Goal: Task Accomplishment & Management: Complete application form

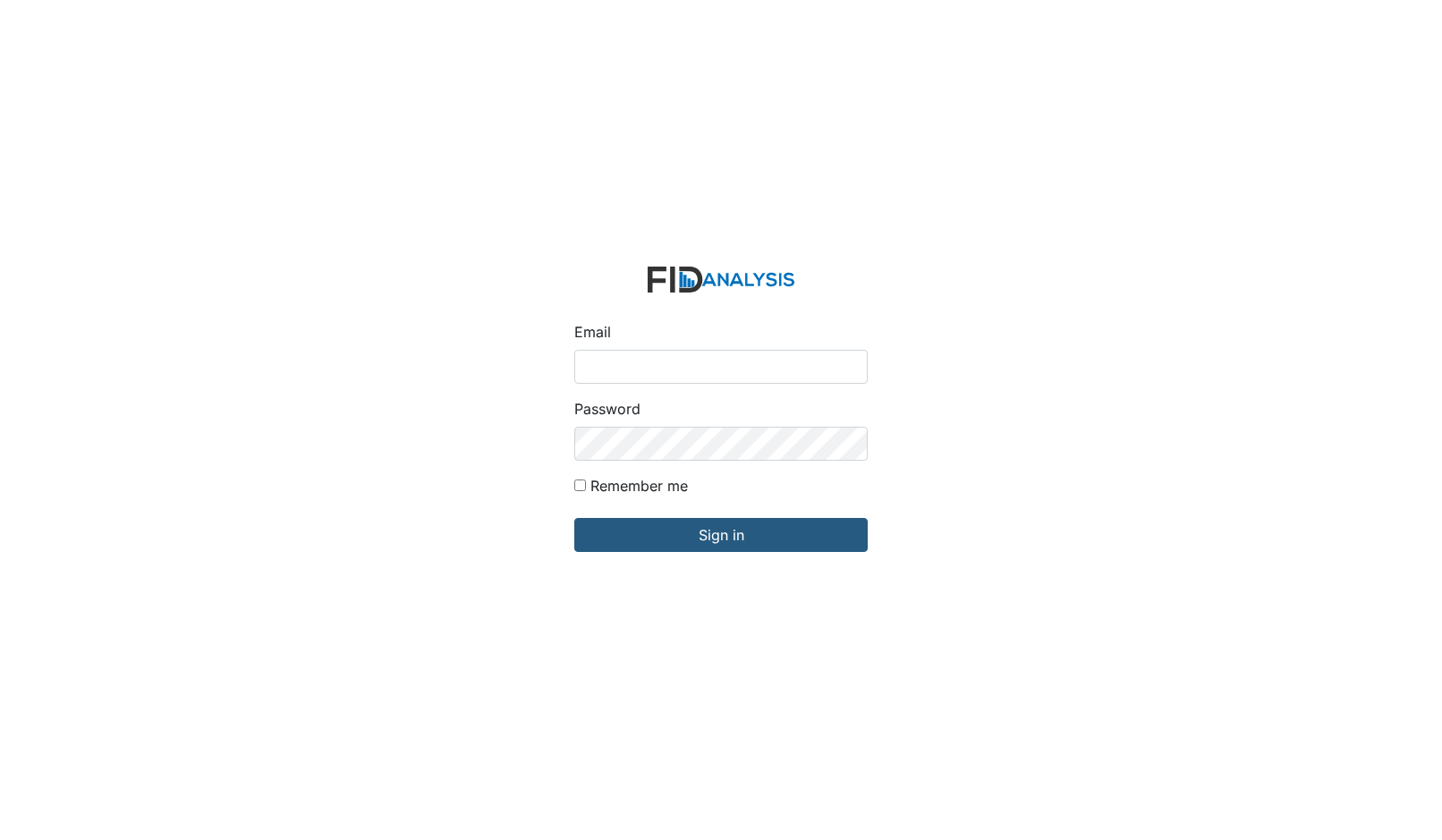
type input "[PERSON_NAME][EMAIL_ADDRESS][DOMAIN_NAME]"
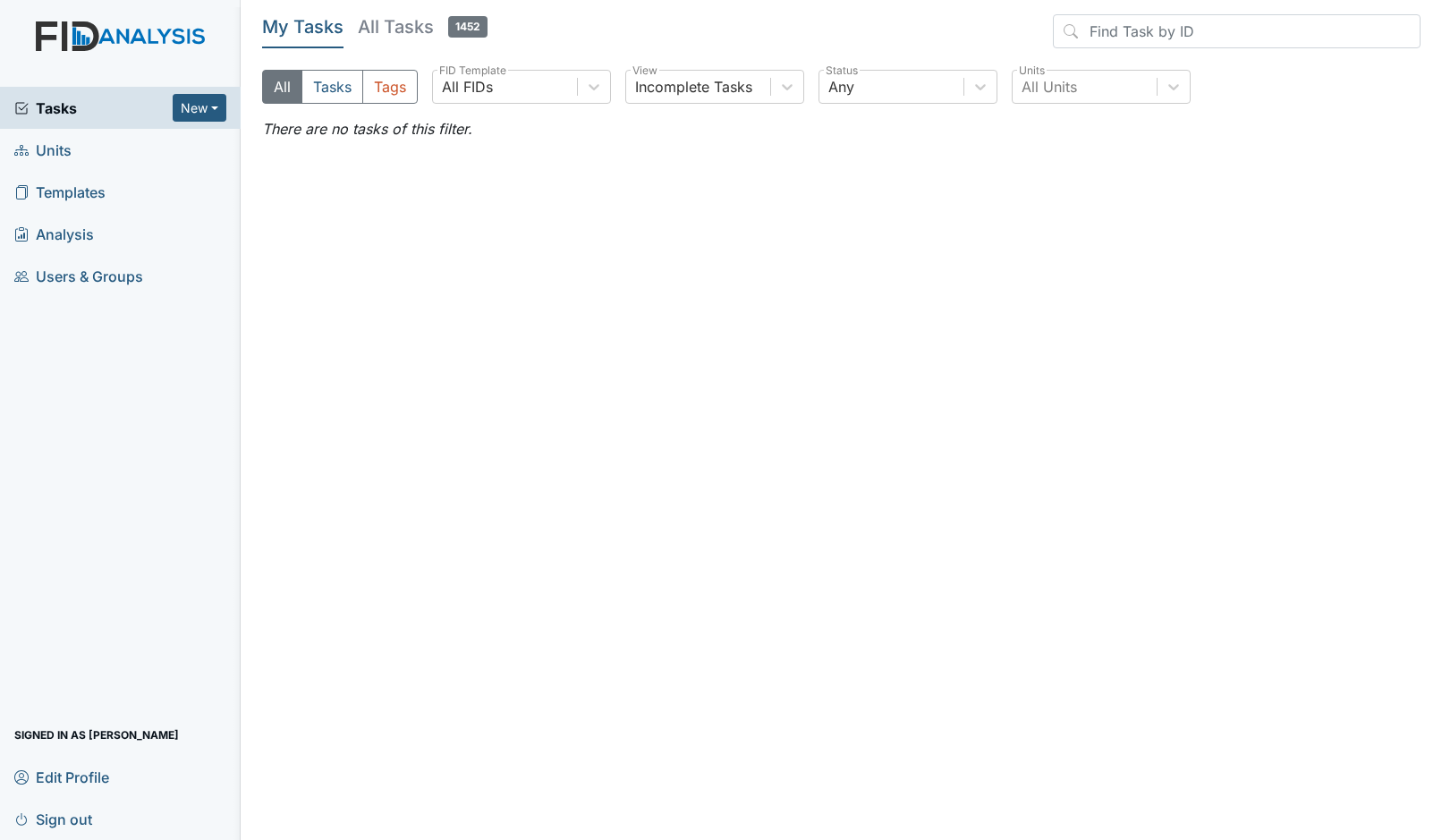
click at [84, 183] on span "Templates" at bounding box center [60, 192] width 91 height 28
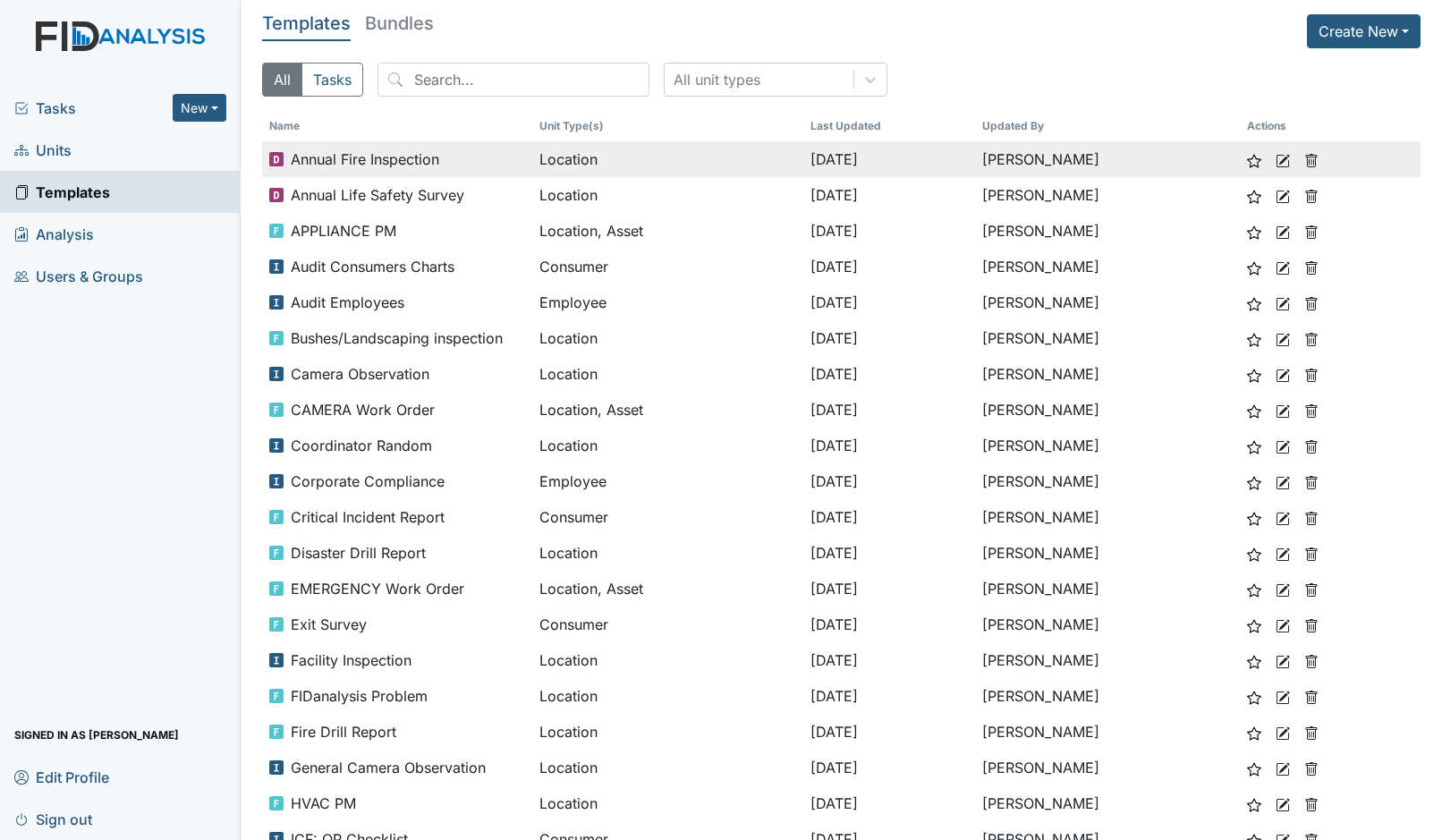
click at [411, 156] on span "Annual Fire Inspection" at bounding box center [365, 158] width 148 height 21
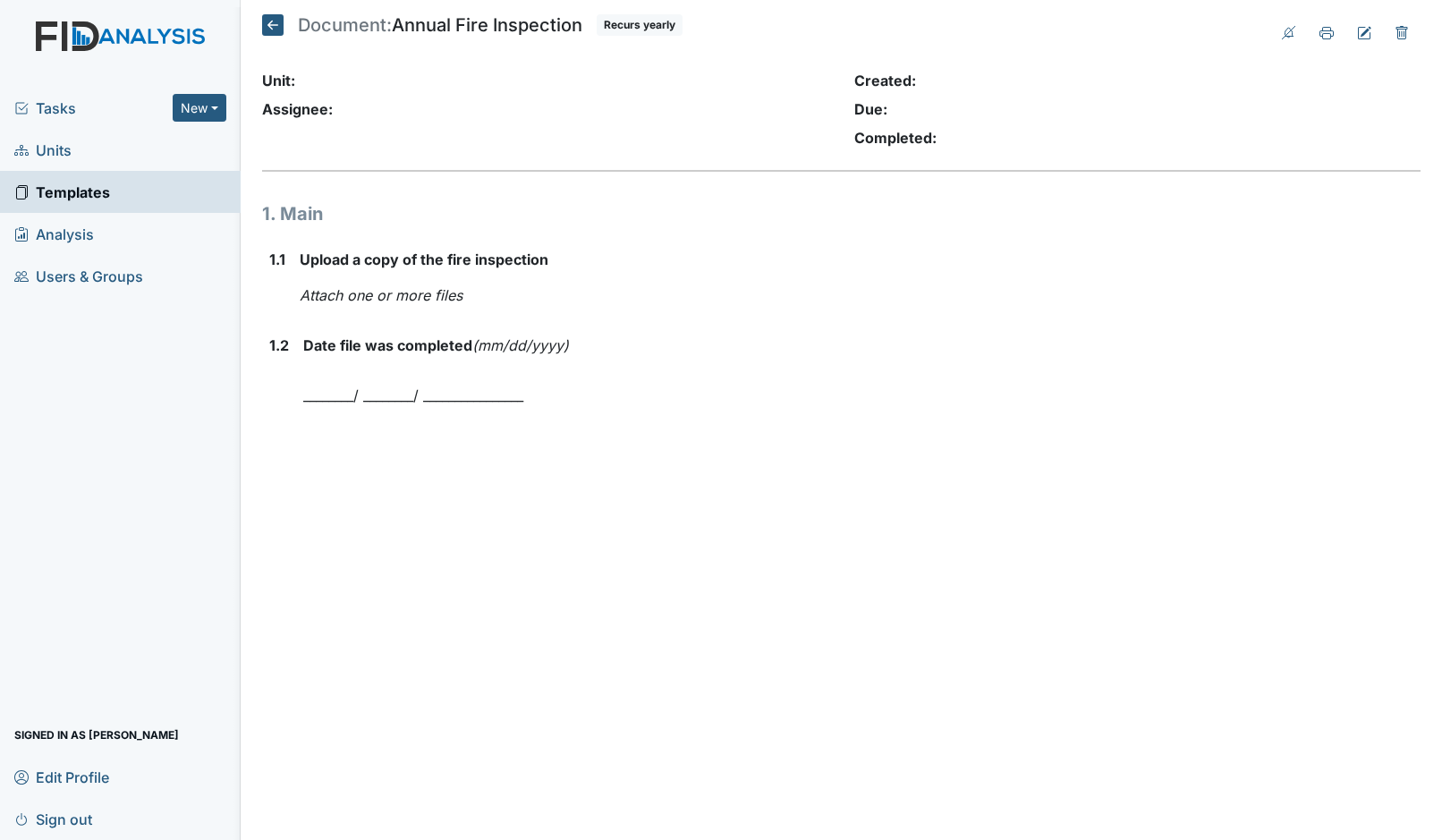
click at [266, 26] on icon at bounding box center [272, 25] width 21 height 21
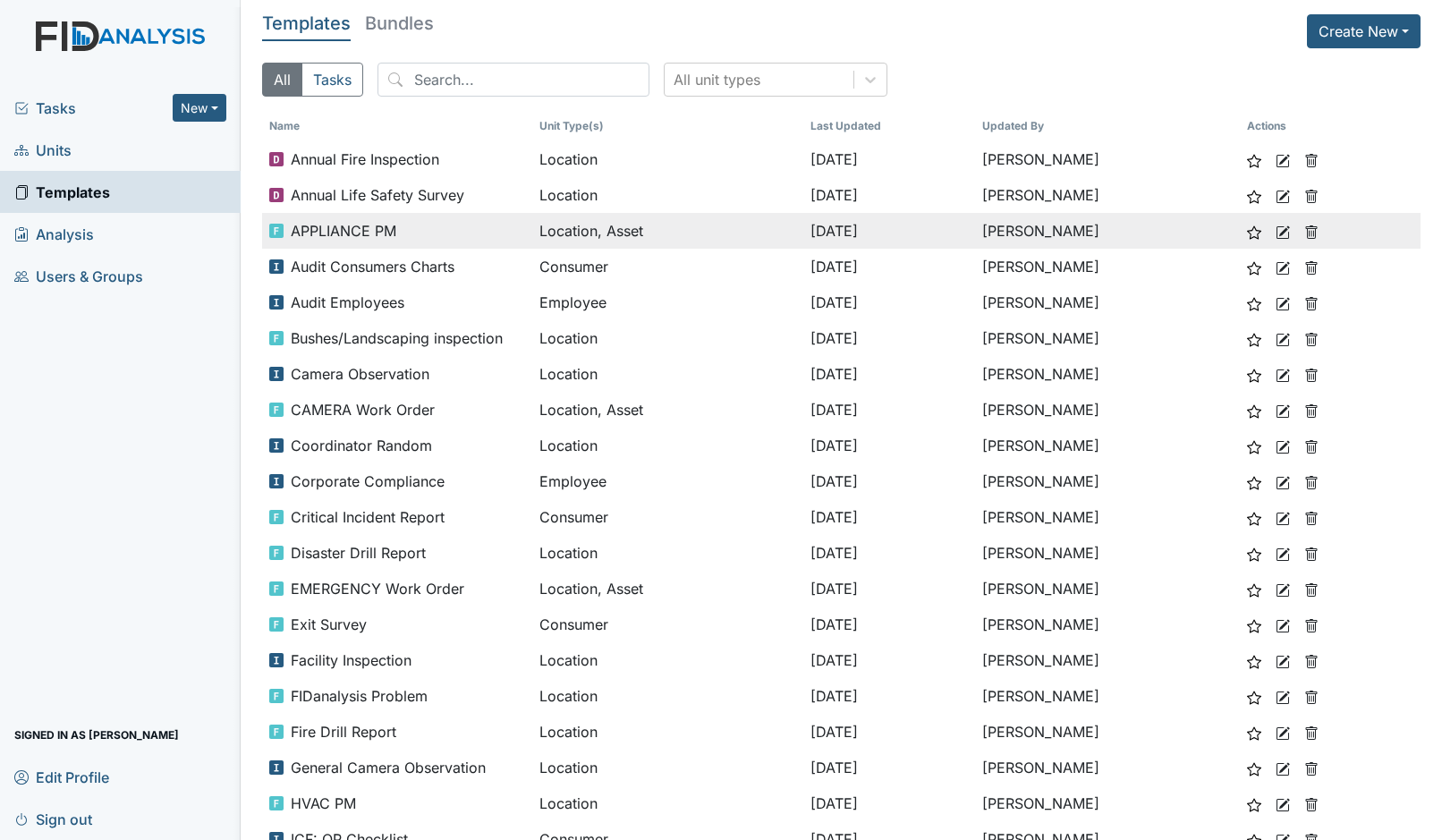
click at [382, 233] on span "APPLIANCE PM" at bounding box center [344, 230] width 106 height 21
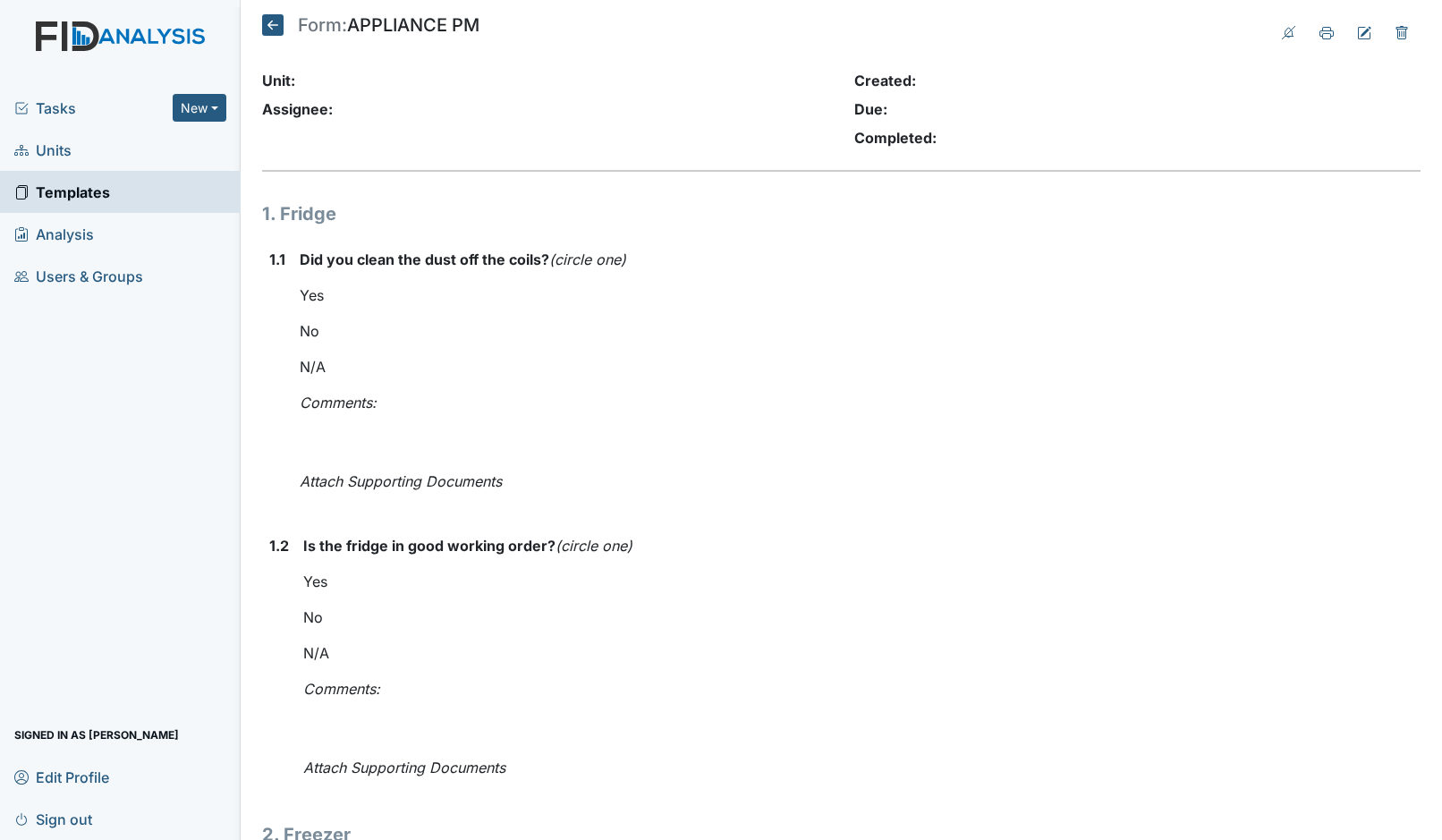
click at [96, 99] on span "Tasks" at bounding box center [94, 108] width 158 height 21
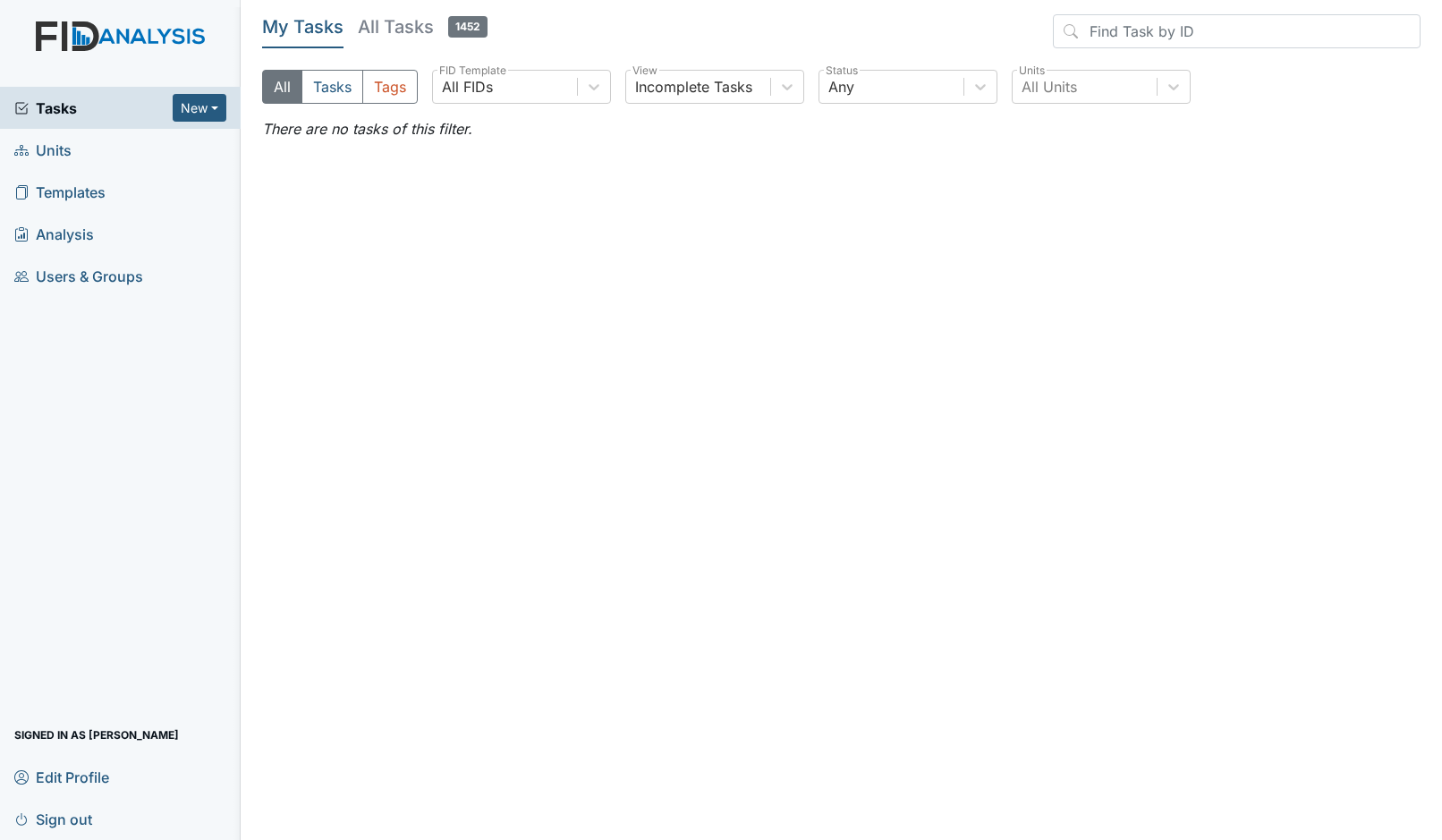
click at [414, 36] on h5 "All Tasks 1452" at bounding box center [422, 27] width 130 height 25
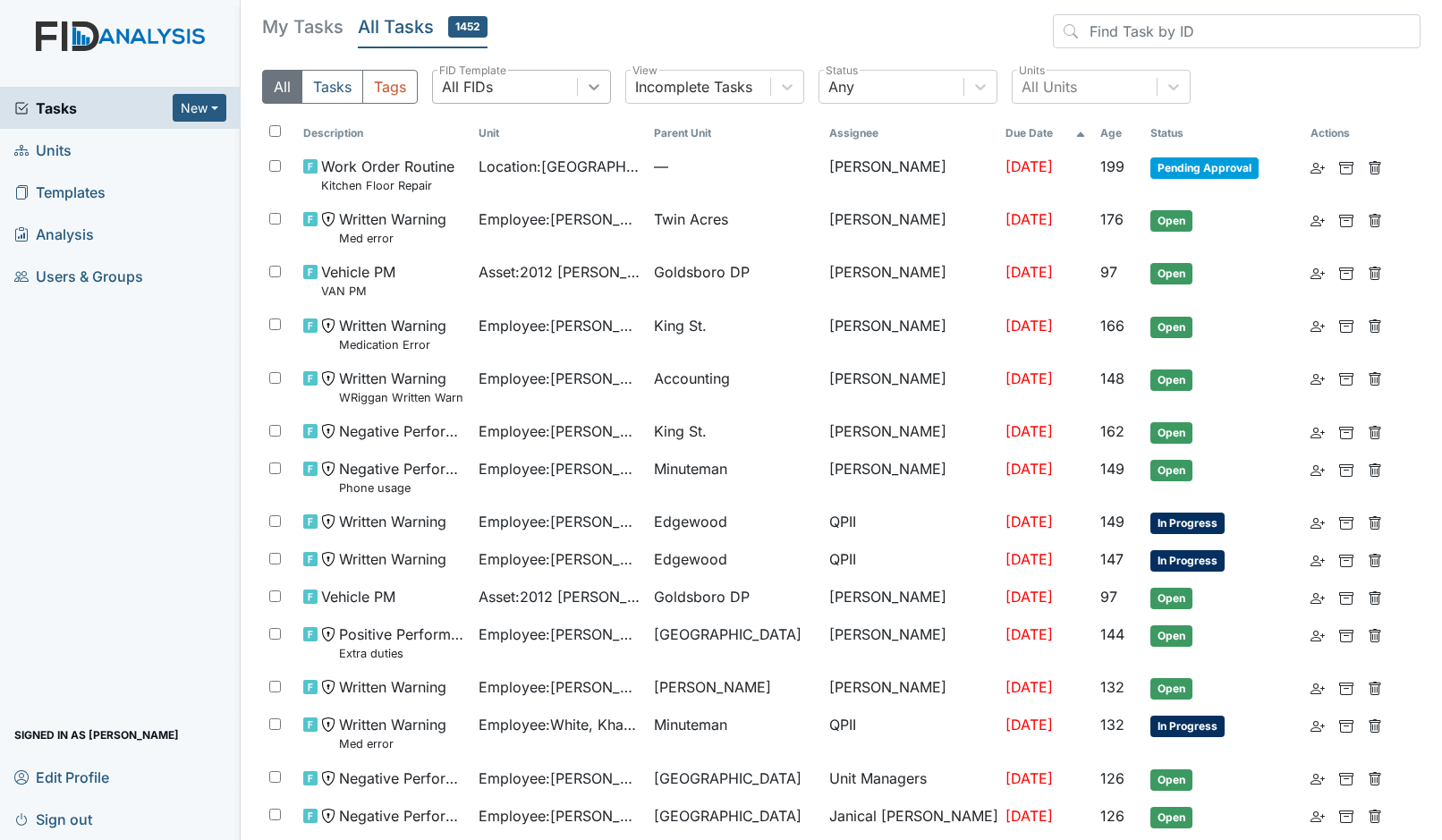
click at [598, 88] on icon at bounding box center [593, 86] width 18 height 18
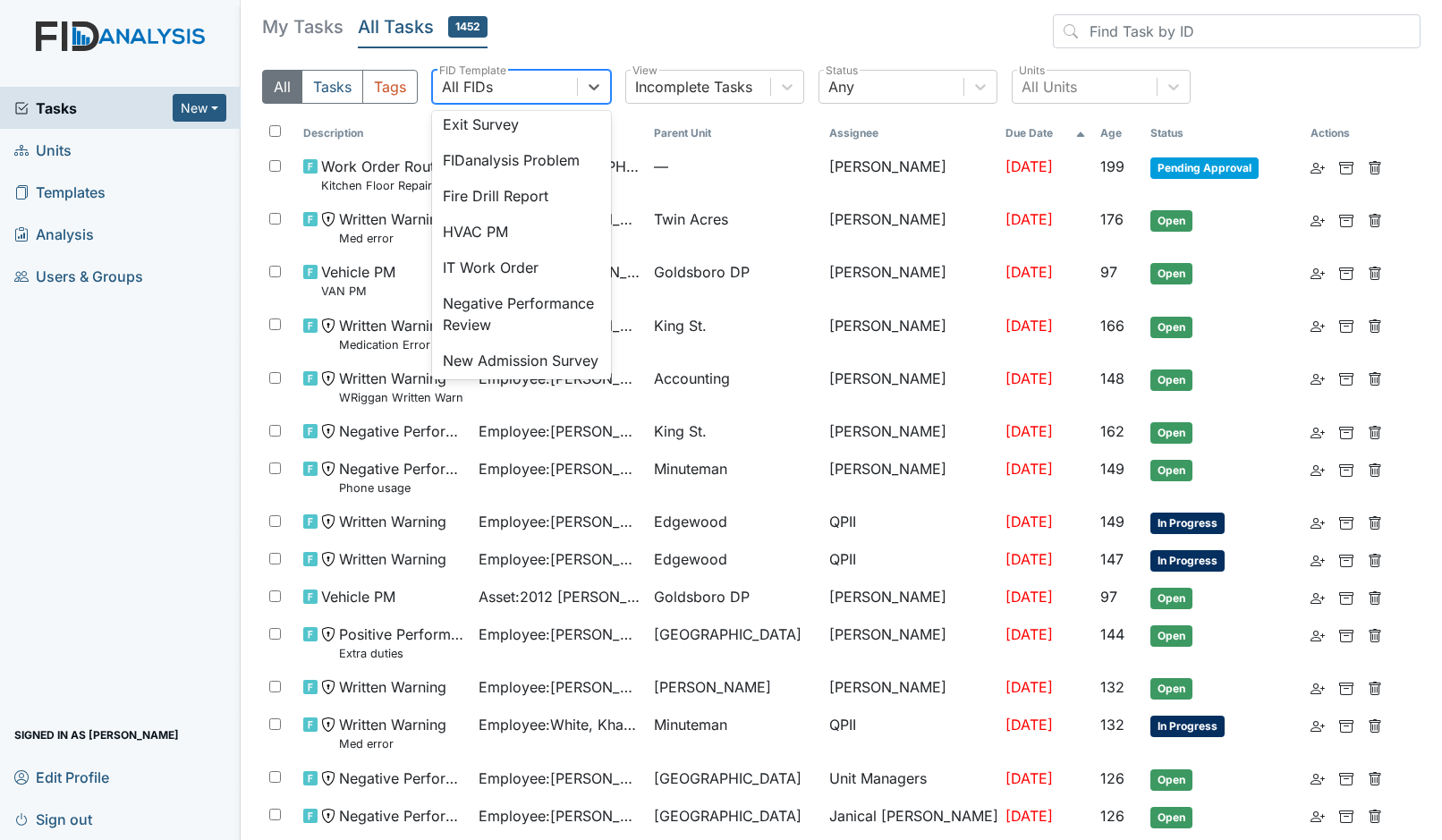
scroll to position [522, 0]
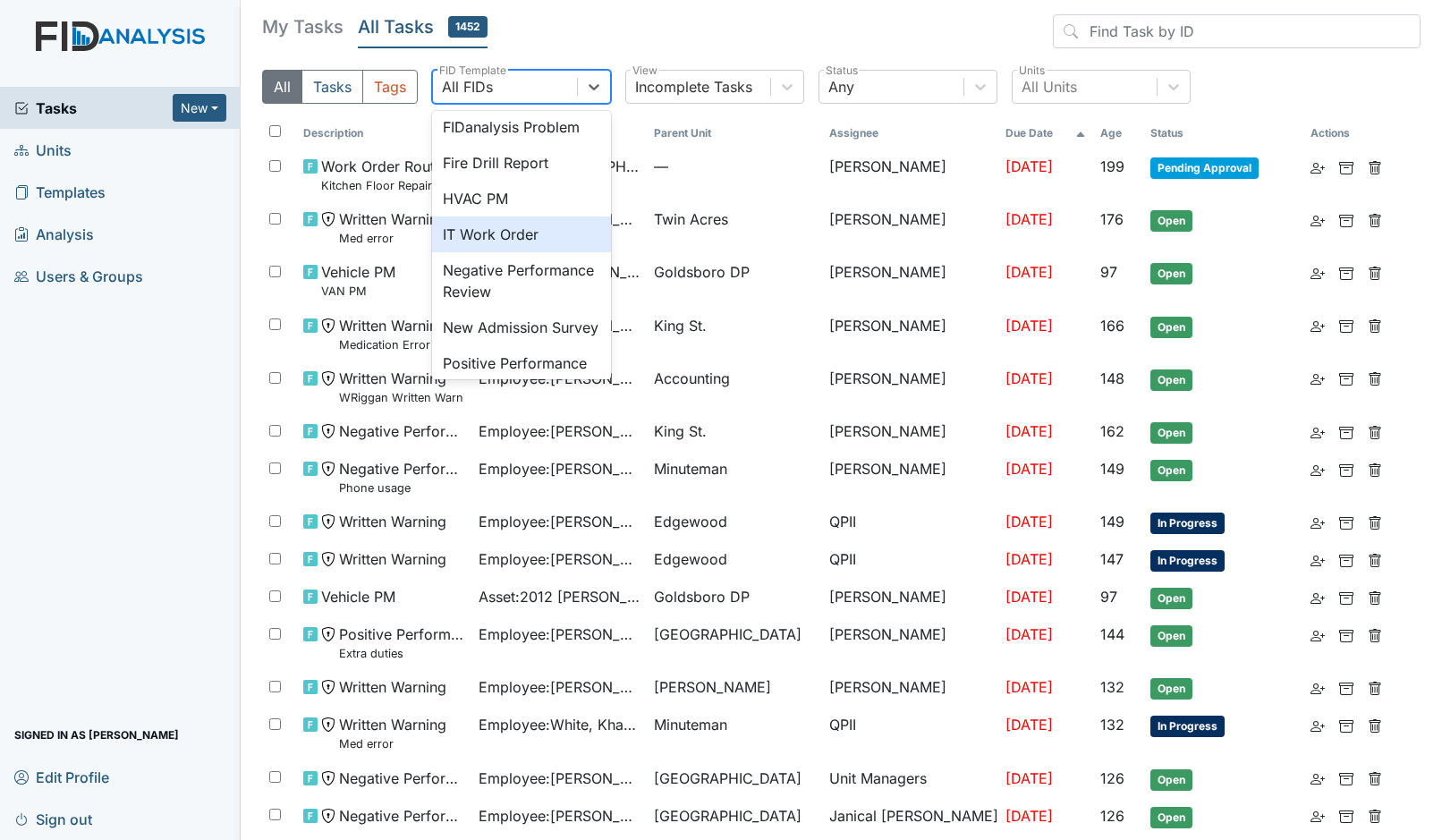
click at [555, 232] on div "IT Work Order" at bounding box center [522, 234] width 179 height 36
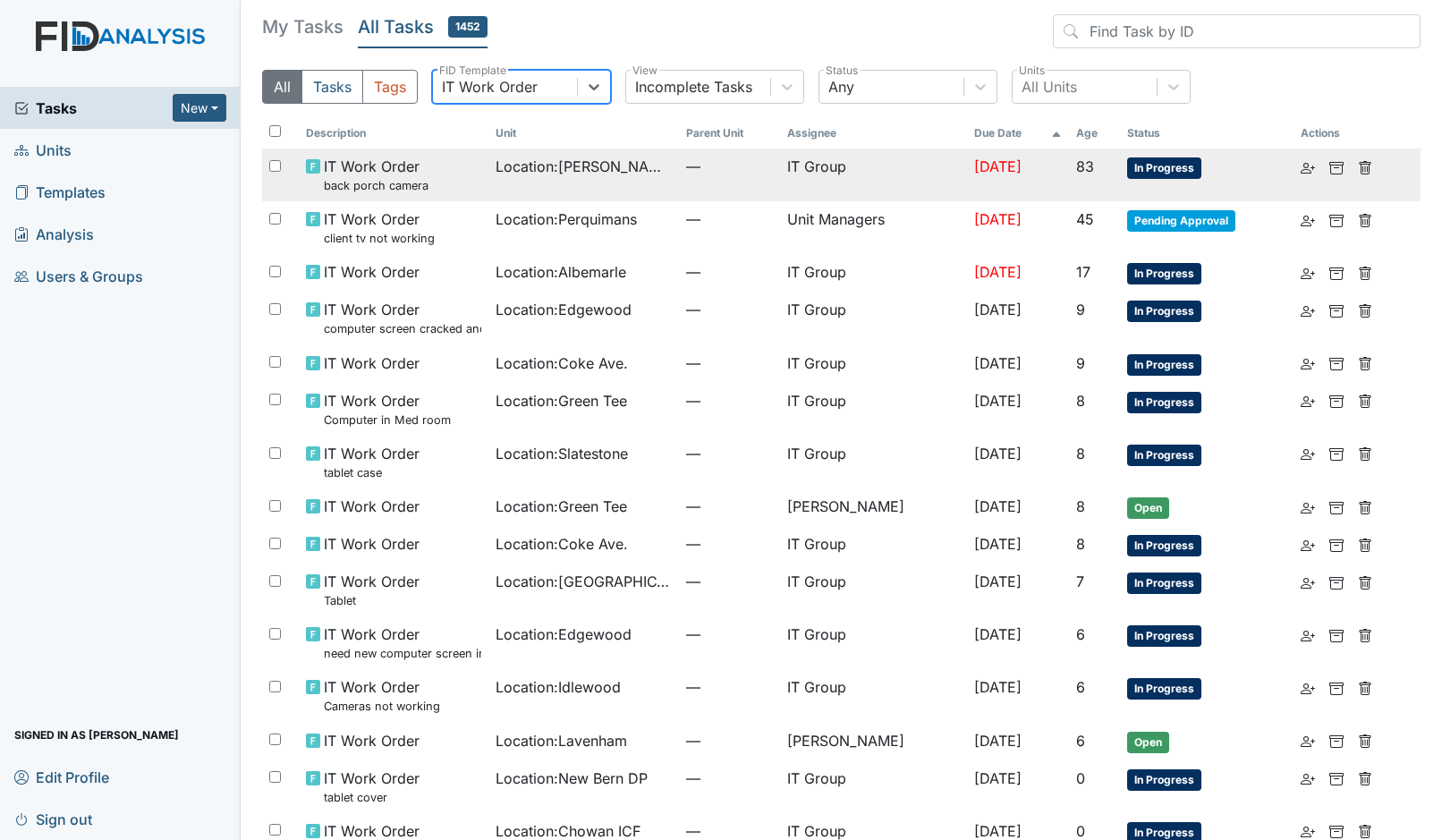
click at [439, 161] on div "IT Work Order back porch camera" at bounding box center [393, 175] width 176 height 39
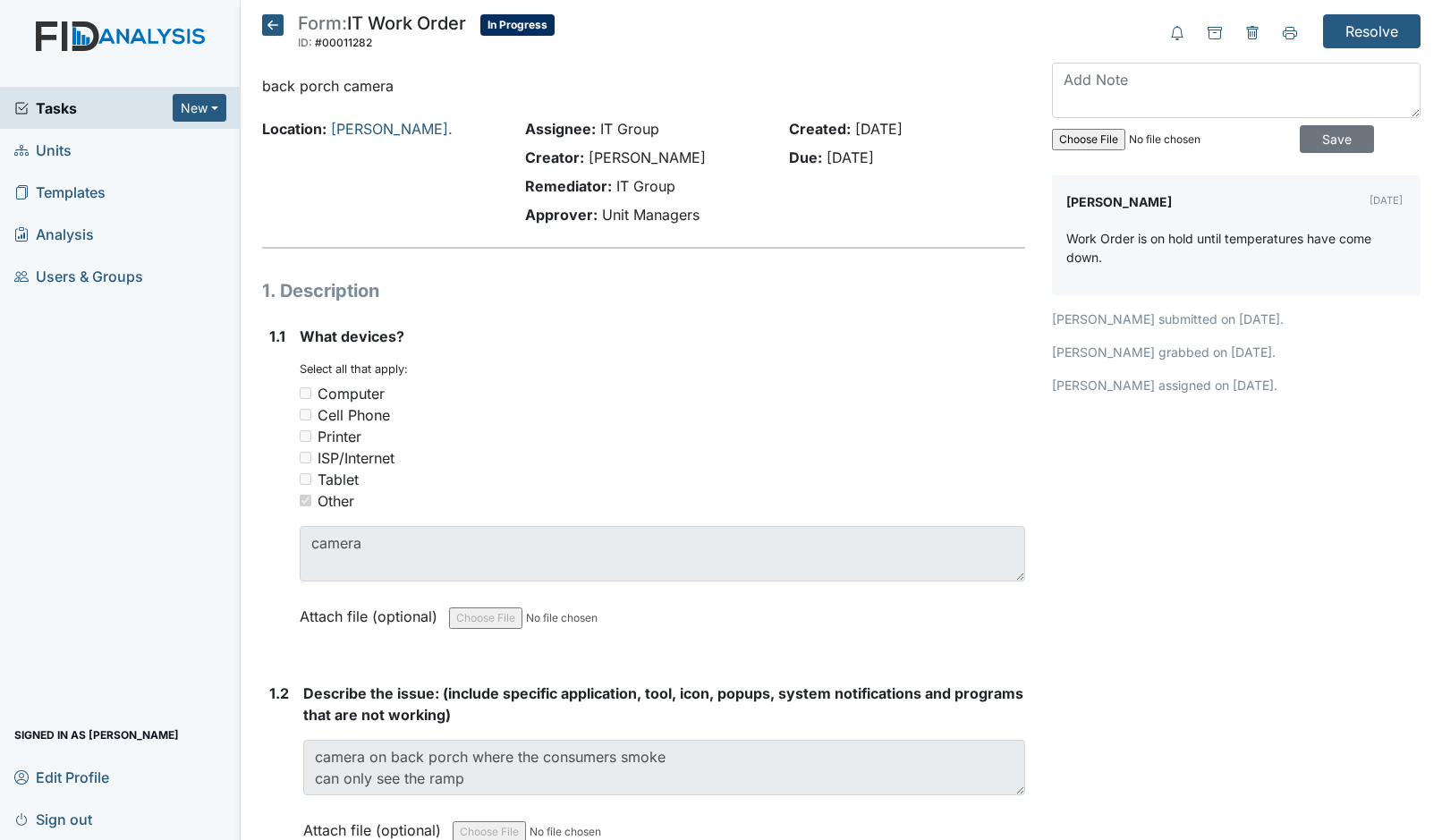
click at [102, 182] on span "Templates" at bounding box center [60, 192] width 91 height 28
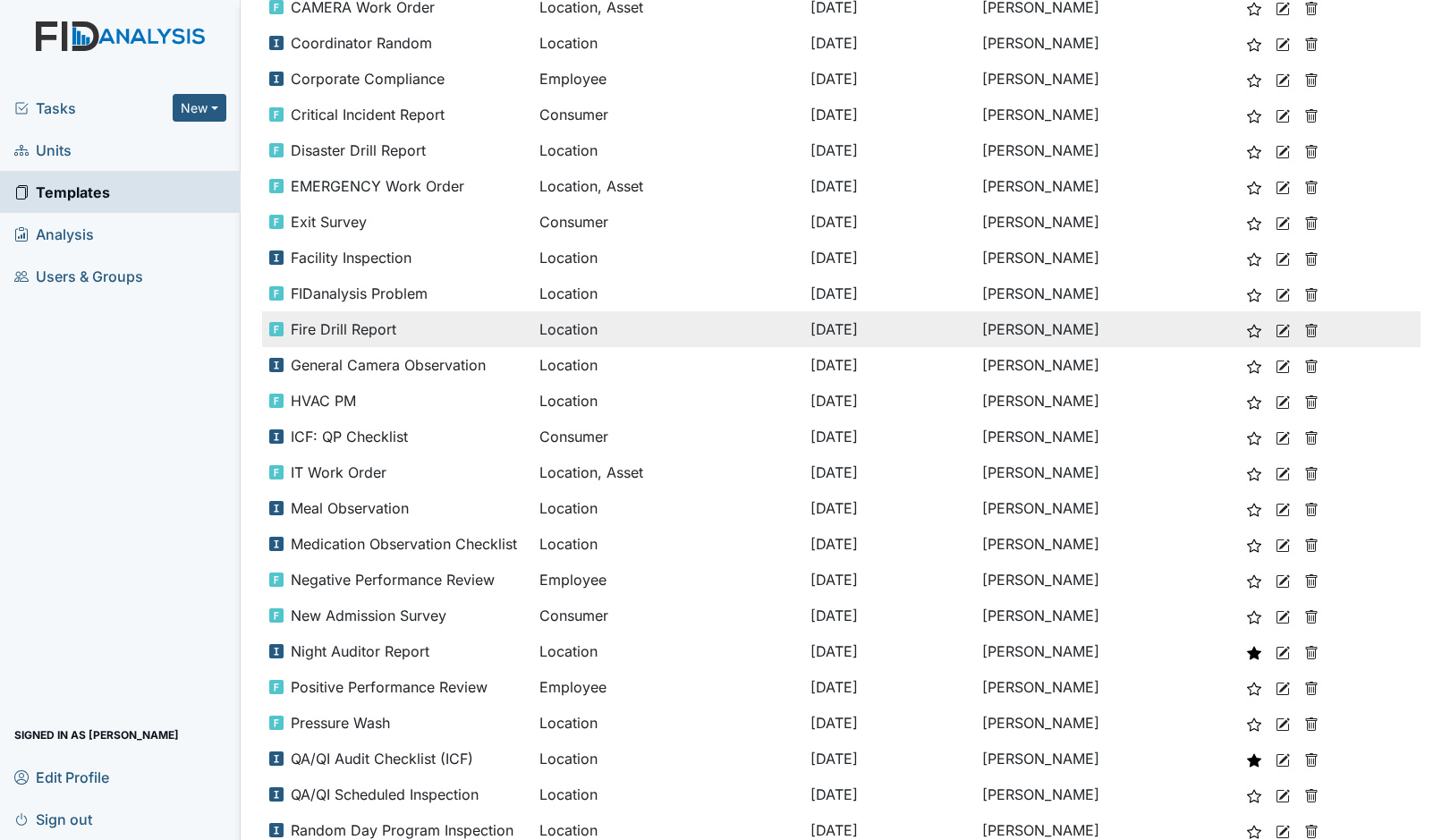
scroll to position [468, 0]
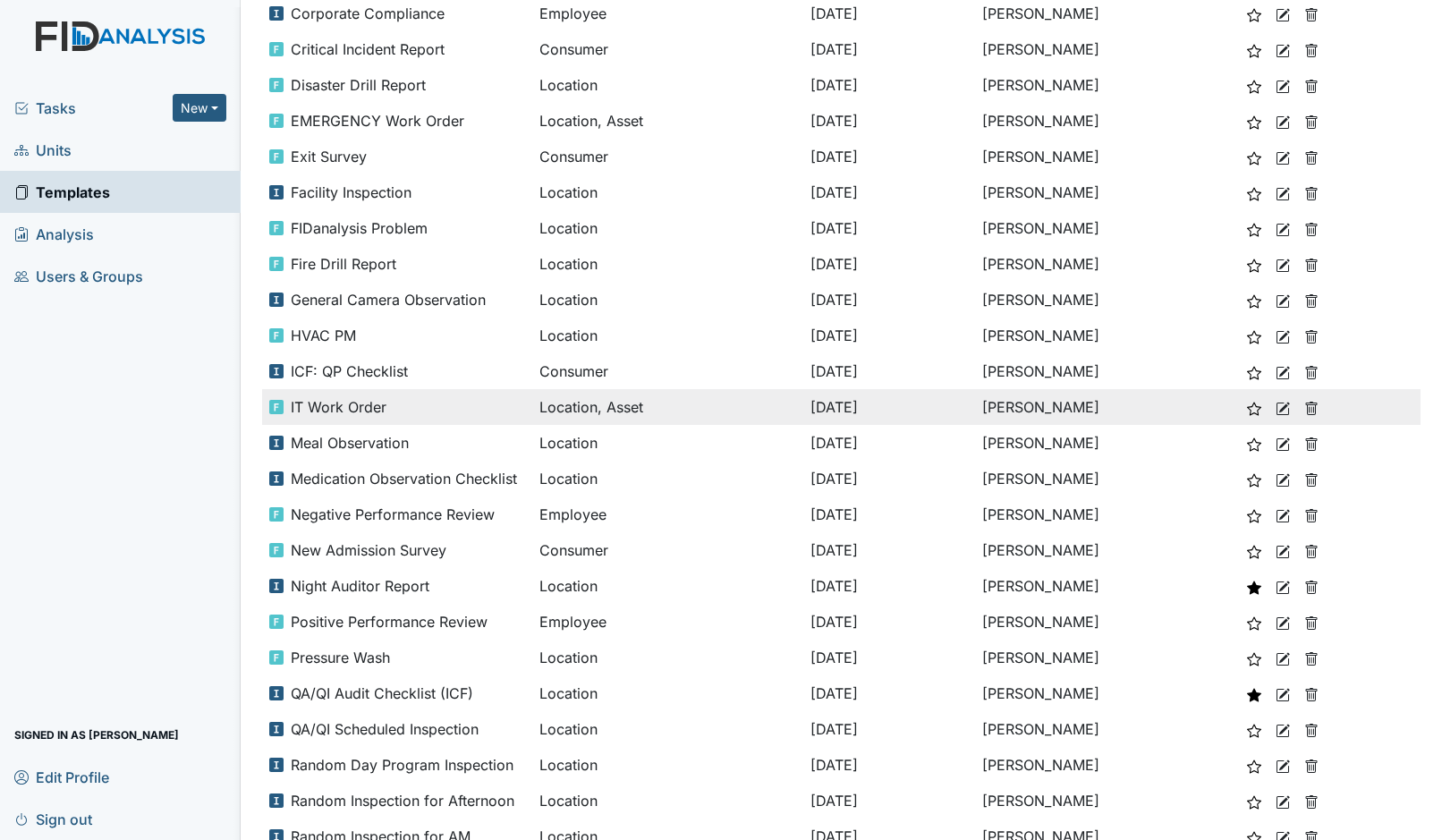
click at [1286, 411] on icon at bounding box center [1283, 409] width 15 height 15
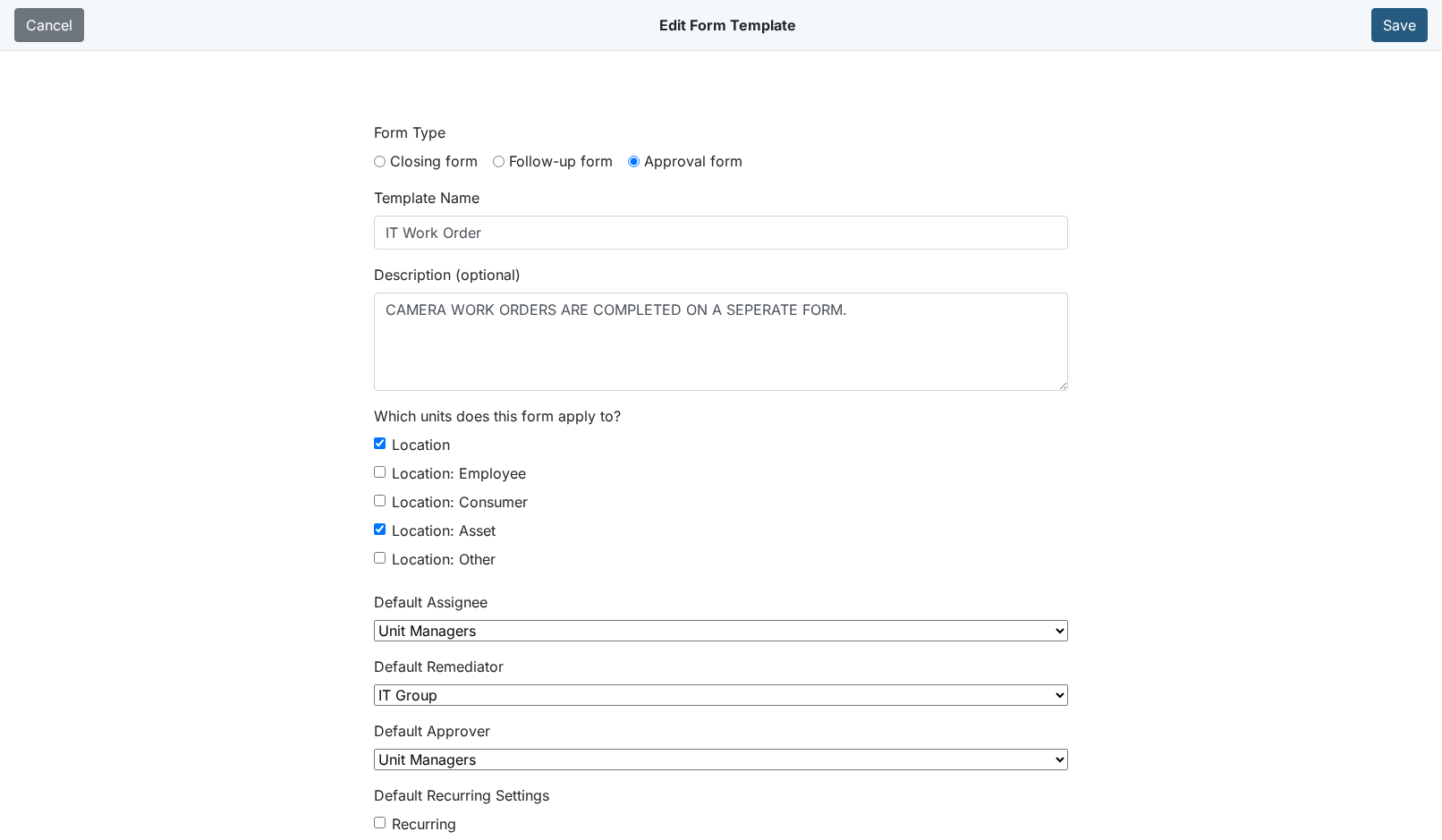
select select "checkbox"
select select "text"
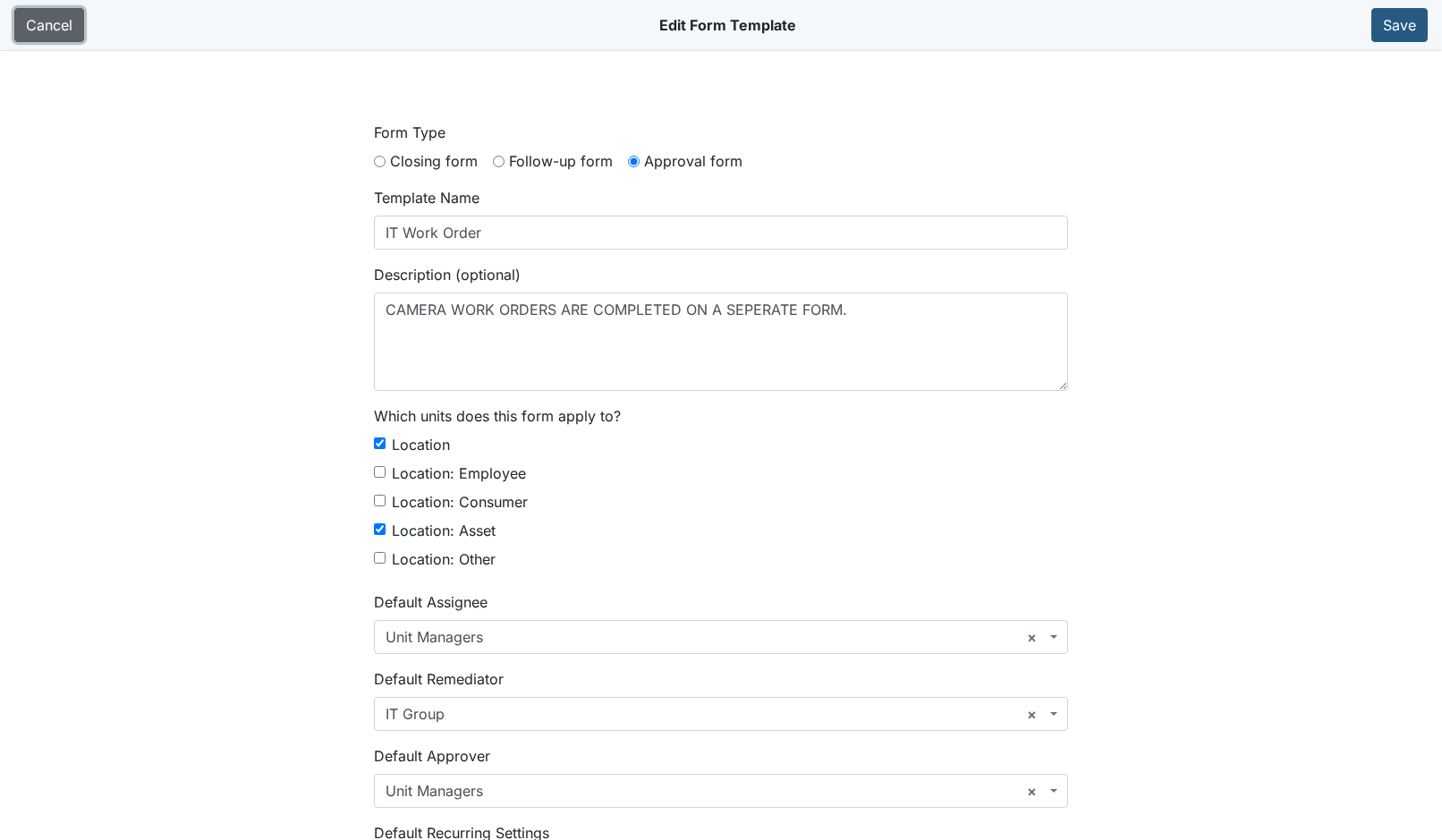
click at [76, 29] on link "Cancel" at bounding box center [50, 25] width 70 height 34
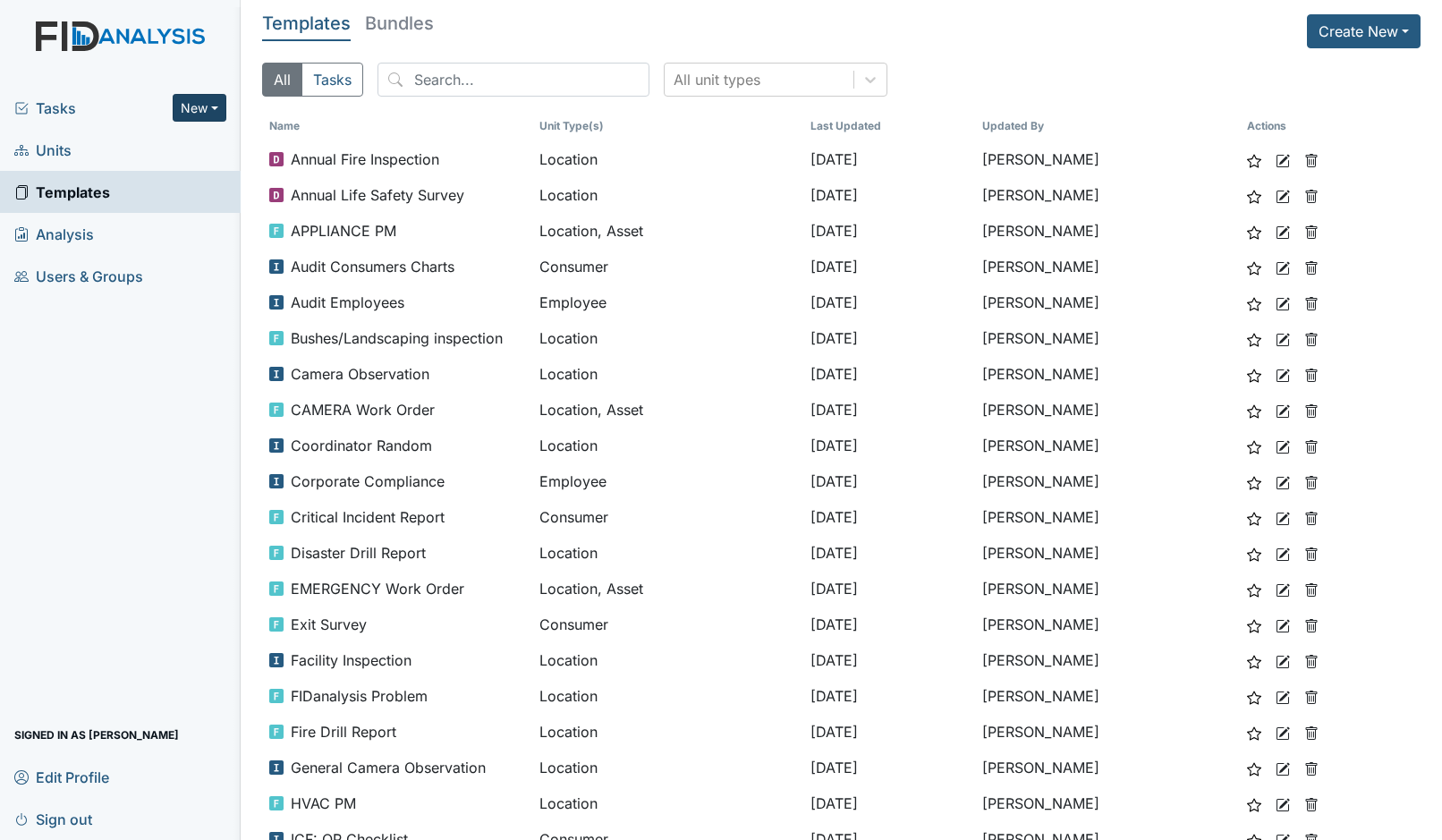
click at [201, 122] on button "New" at bounding box center [199, 108] width 53 height 28
click at [185, 140] on link "Form" at bounding box center [153, 146] width 141 height 29
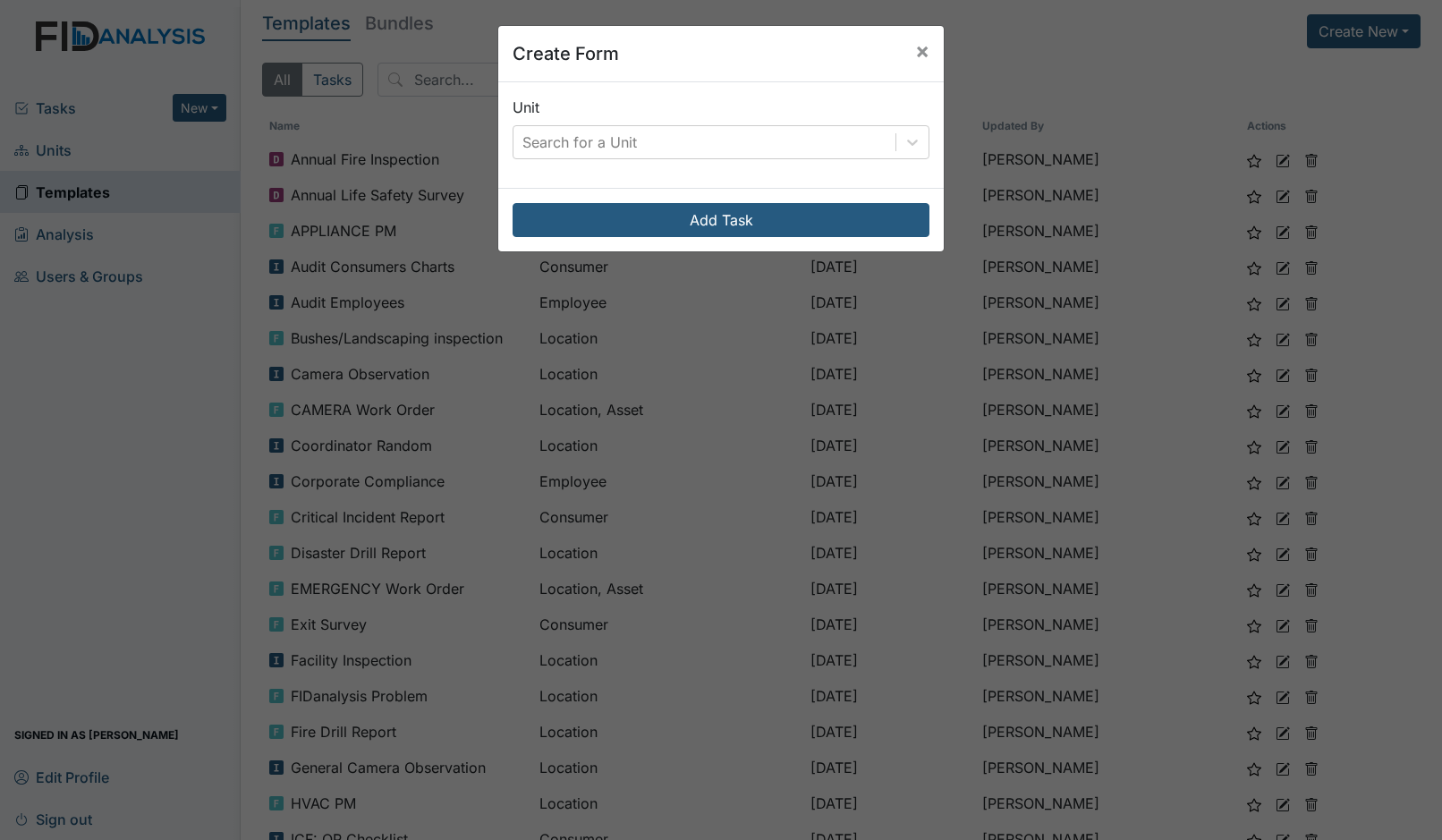
click at [649, 122] on div "Unit Search for a Unit" at bounding box center [721, 128] width 416 height 63
click at [634, 138] on div "Search for a Unit" at bounding box center [580, 142] width 114 height 21
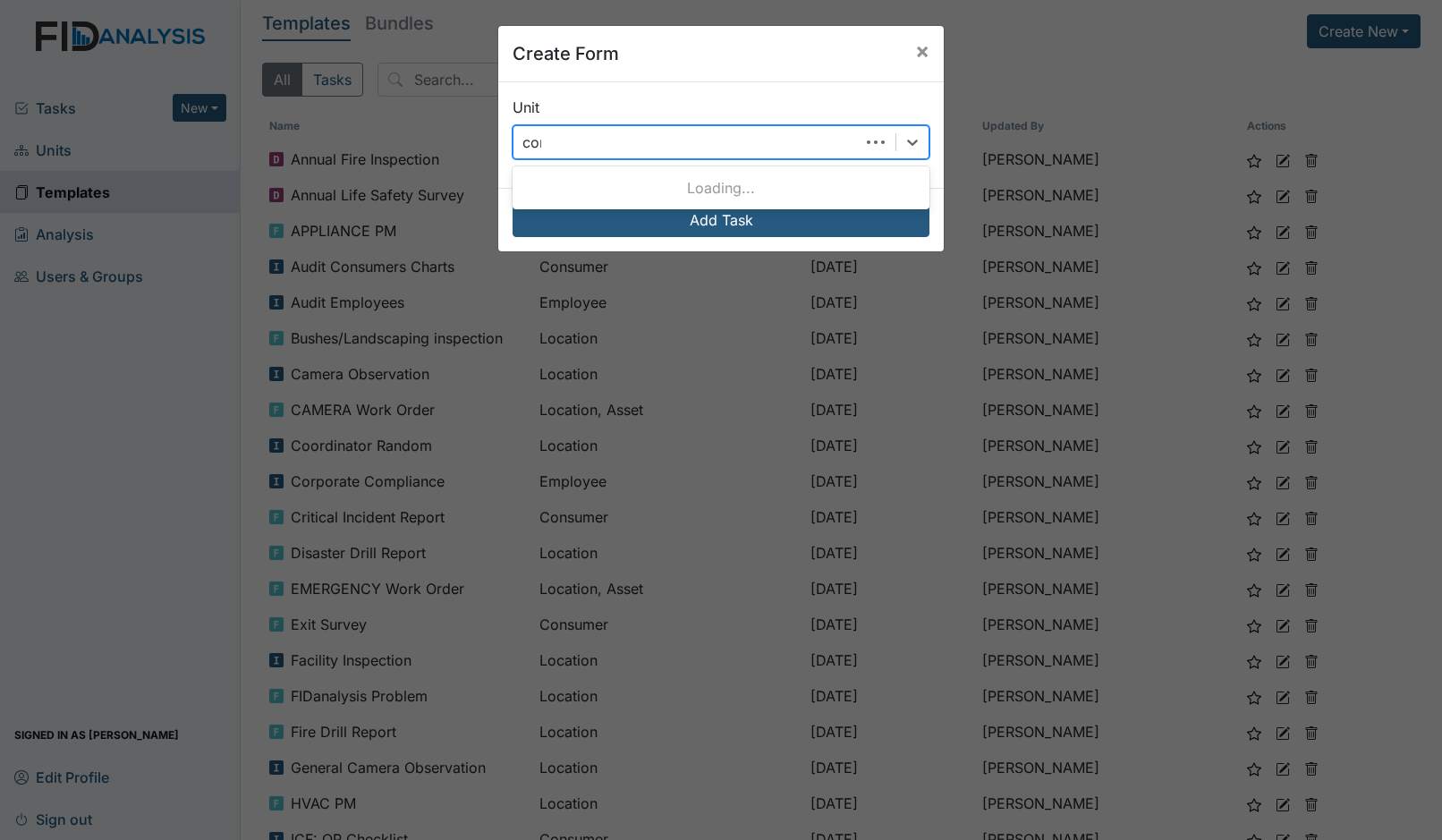
type input "corp"
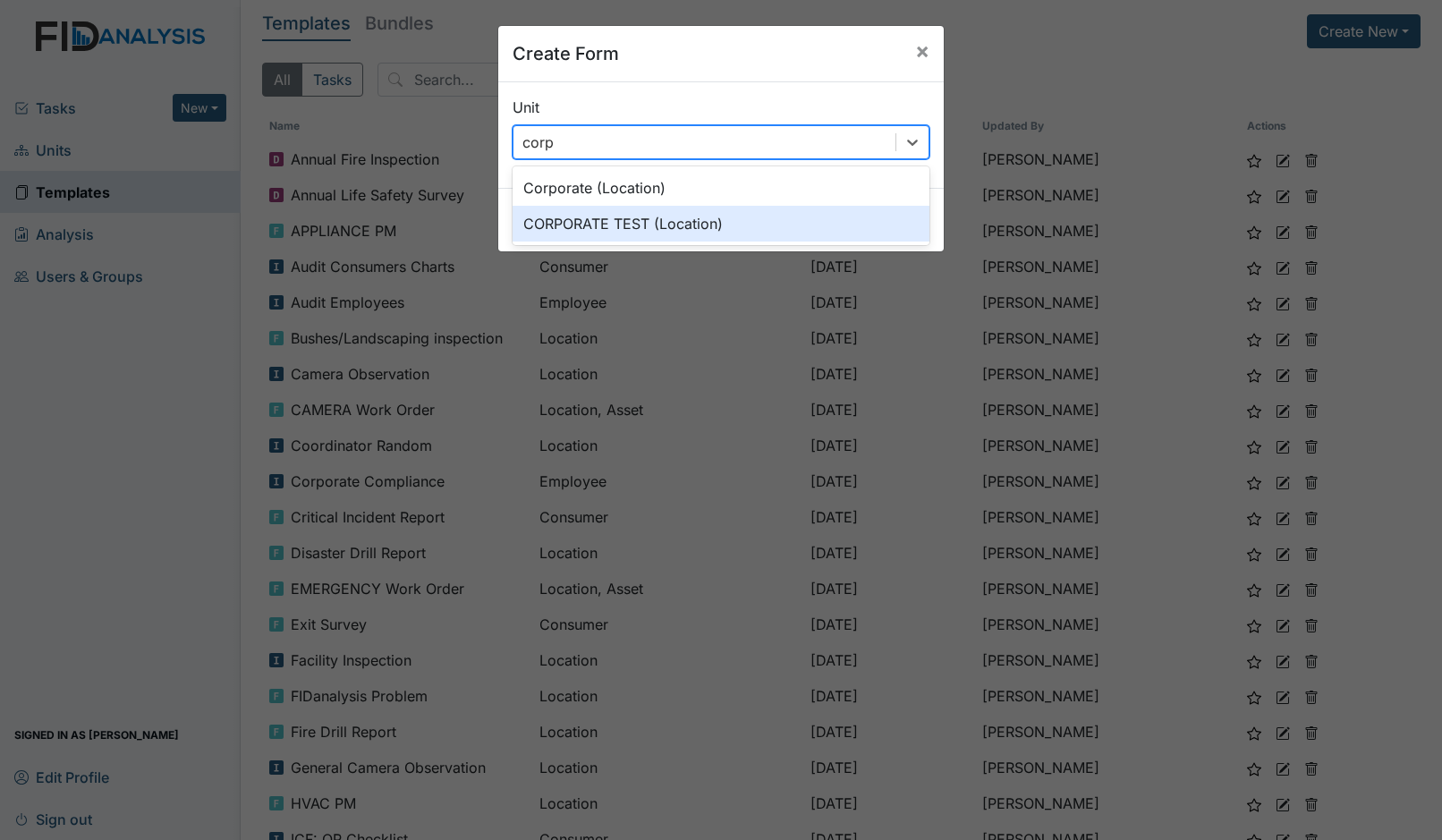
click at [658, 215] on div "CORPORATE TEST (Location)" at bounding box center [721, 223] width 416 height 36
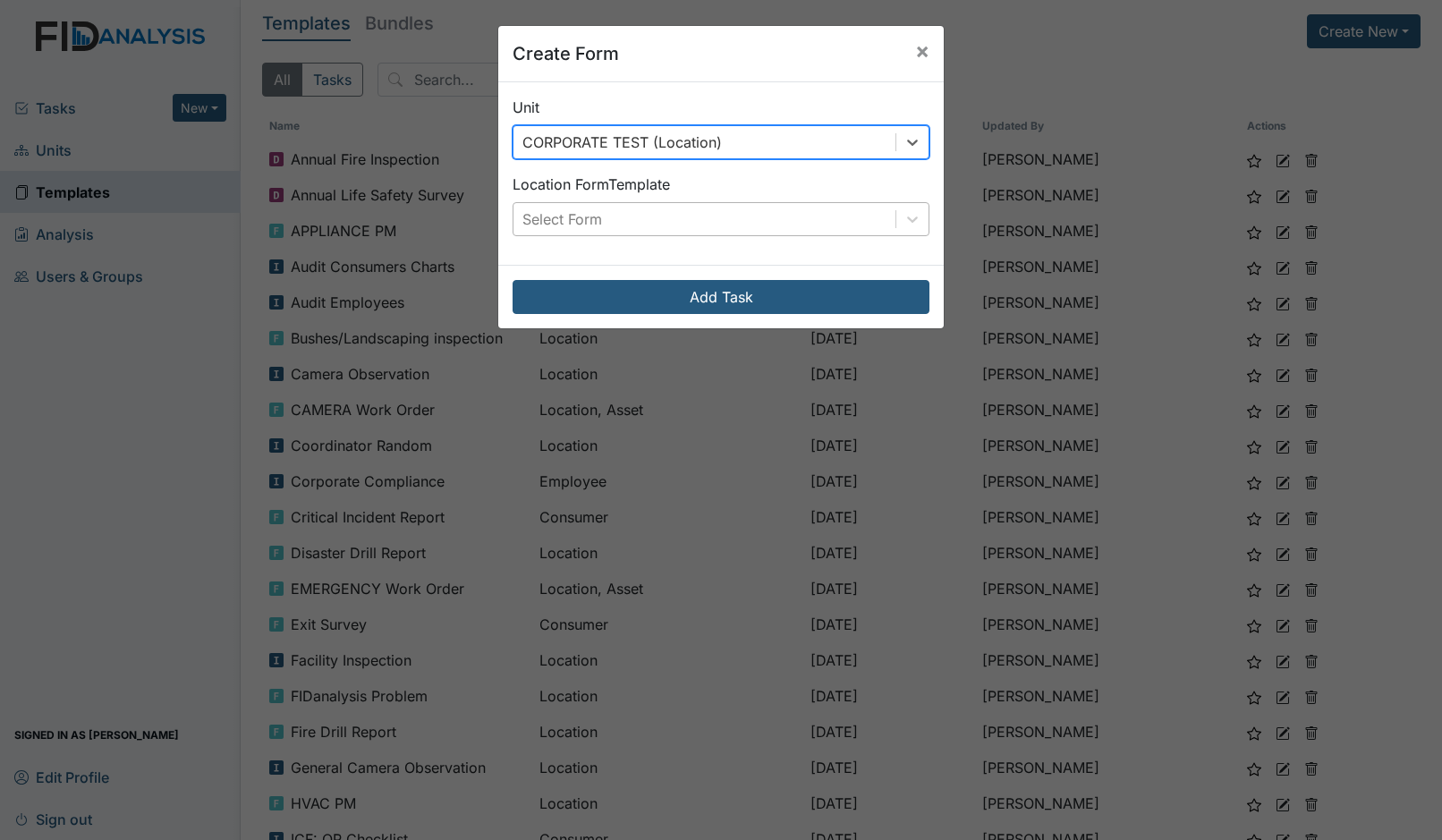
click at [627, 217] on div "Select Form" at bounding box center [704, 218] width 382 height 32
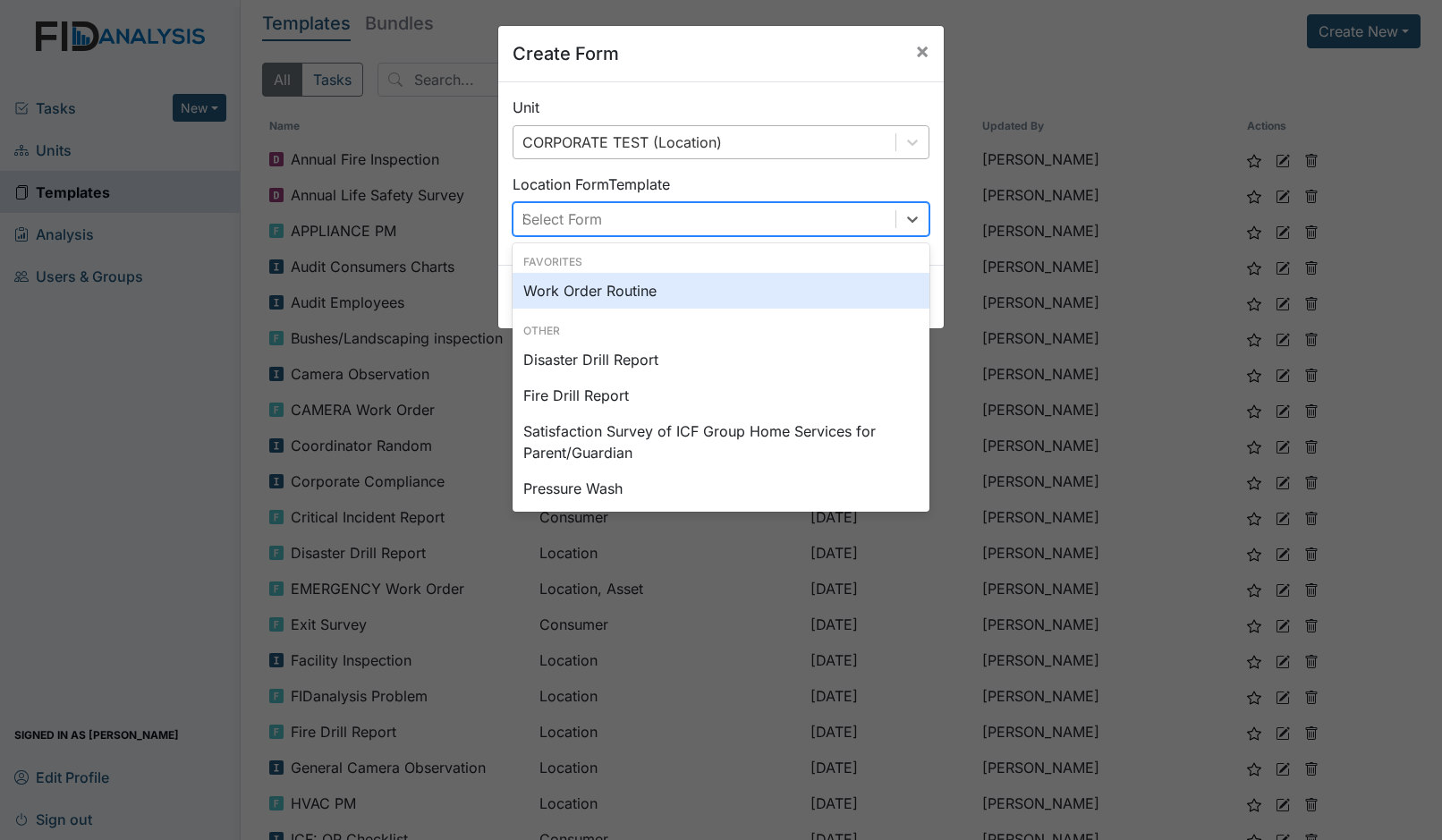
type input "it"
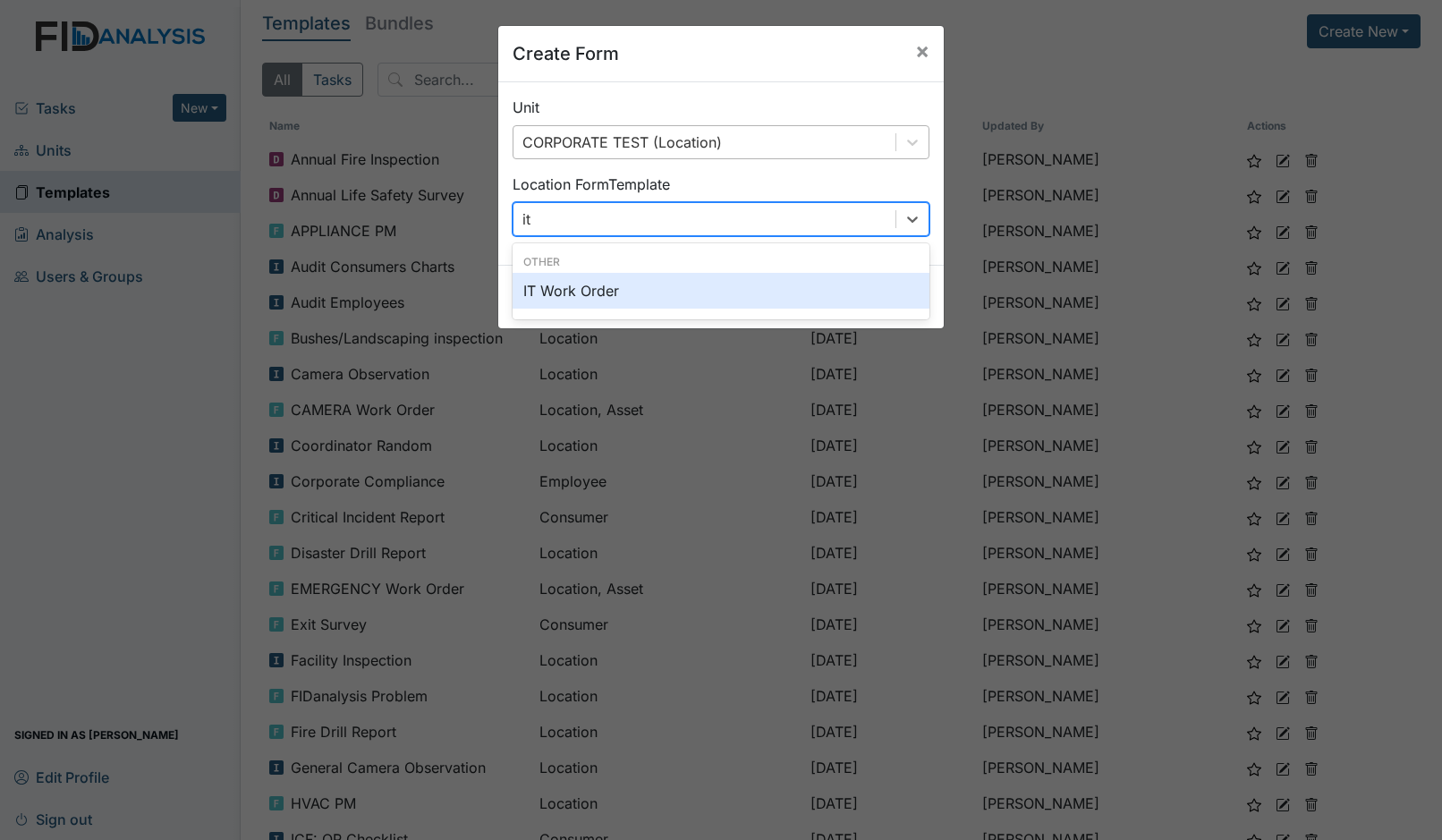
click at [610, 282] on div "IT Work Order" at bounding box center [721, 290] width 416 height 36
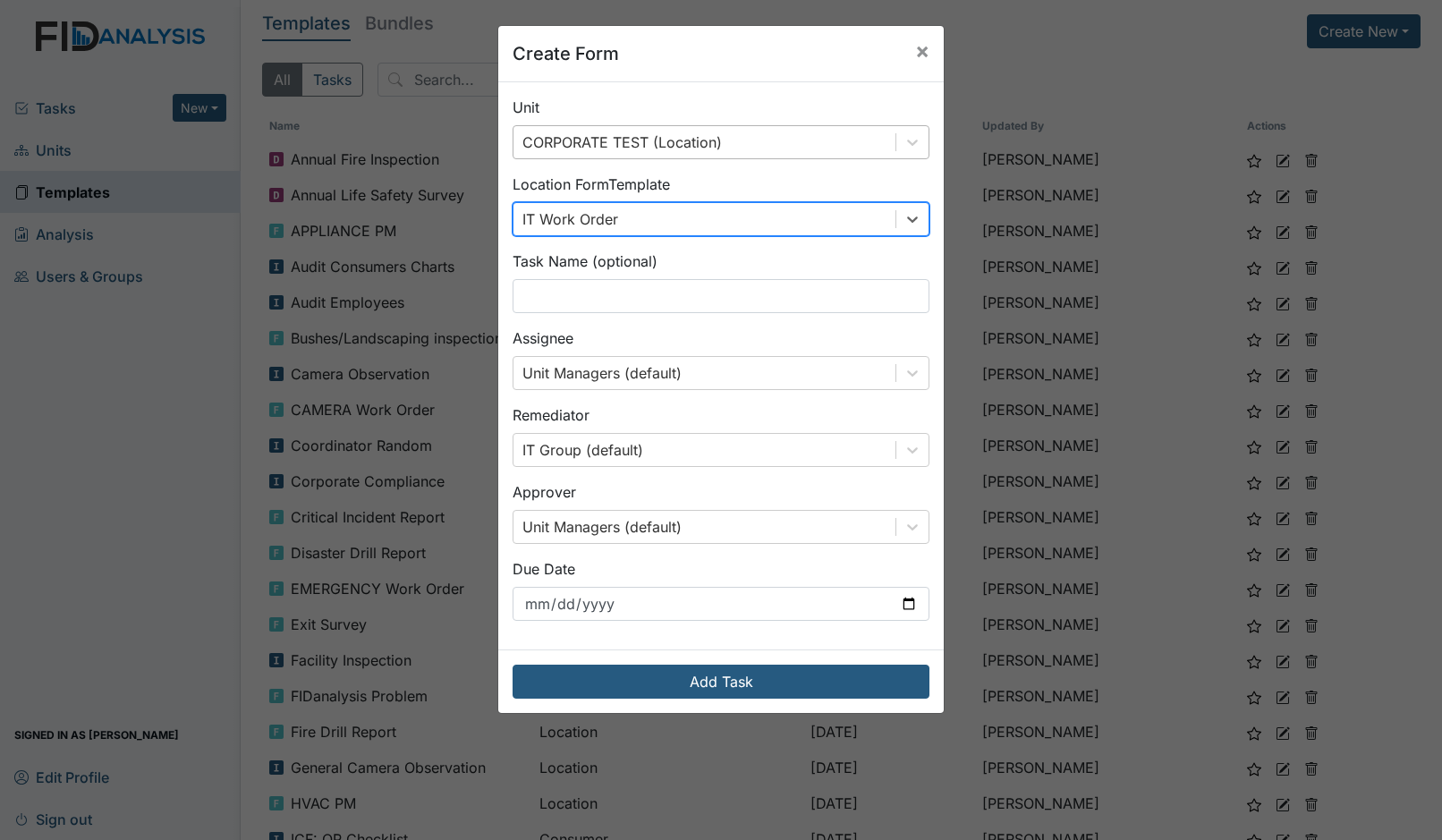
click at [694, 270] on div "Task Name (optional)" at bounding box center [721, 282] width 416 height 63
